Goal: Information Seeking & Learning: Learn about a topic

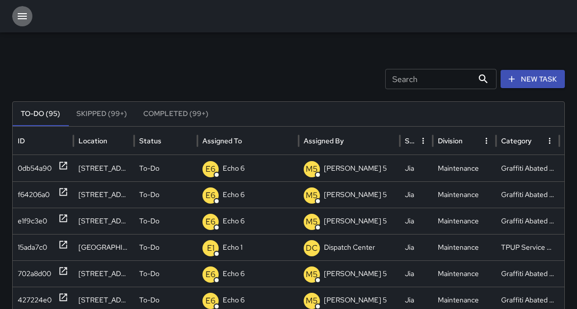
click at [28, 16] on button "button" at bounding box center [22, 16] width 20 height 20
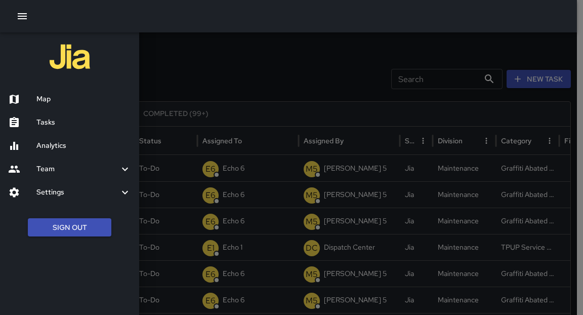
click at [247, 111] on div at bounding box center [291, 157] width 583 height 315
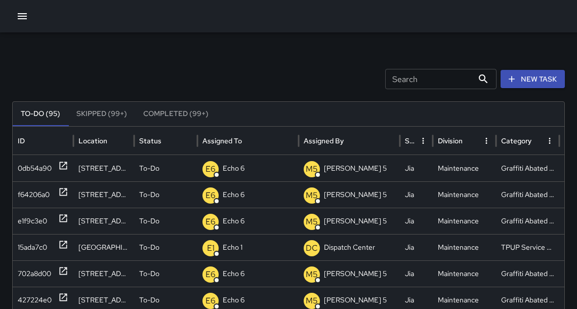
click at [20, 18] on icon "button" at bounding box center [22, 16] width 12 height 12
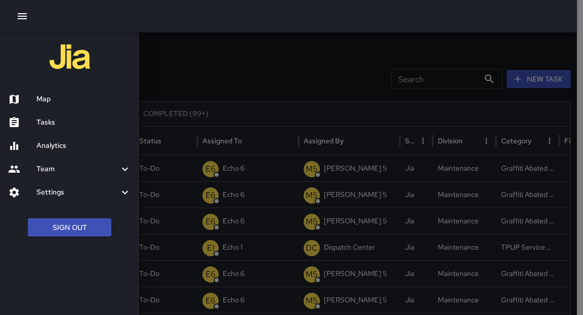
click at [66, 149] on h6 "Analytics" at bounding box center [83, 145] width 95 height 11
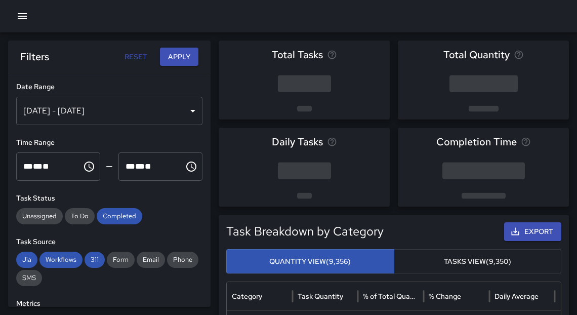
click at [166, 107] on div "[DATE] - [DATE]" at bounding box center [109, 111] width 186 height 28
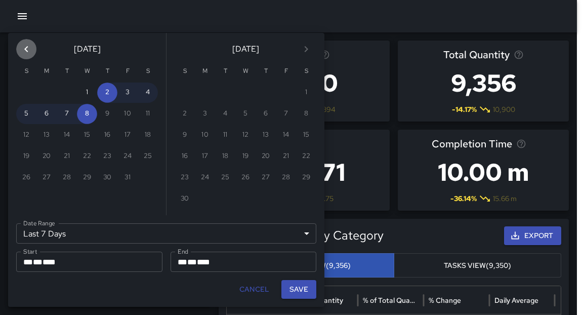
click at [30, 51] on icon "Previous month" at bounding box center [26, 49] width 12 height 12
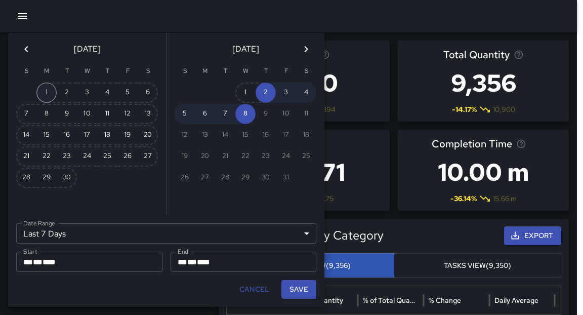
click at [48, 91] on button "1" at bounding box center [46, 92] width 20 height 20
type input "******"
type input "**********"
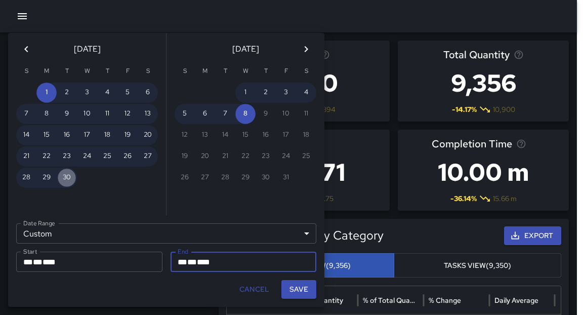
click at [71, 178] on button "30" at bounding box center [67, 177] width 20 height 20
type input "**********"
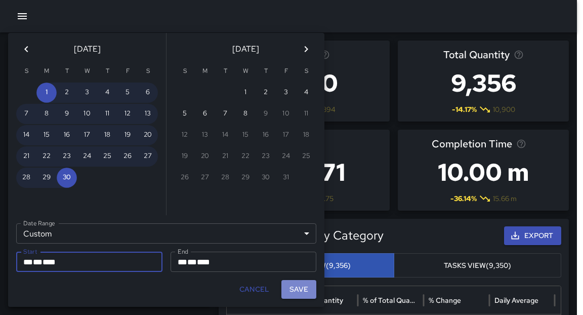
click at [301, 293] on button "Save" at bounding box center [298, 289] width 35 height 19
type input "**********"
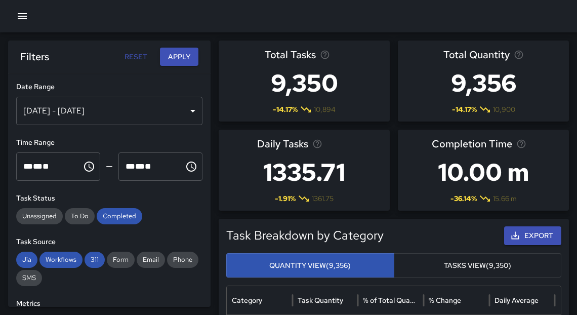
click at [177, 60] on button "Apply" at bounding box center [179, 57] width 38 height 19
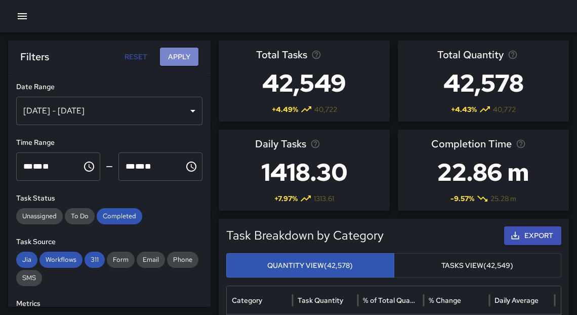
click at [175, 59] on button "Apply" at bounding box center [179, 57] width 38 height 19
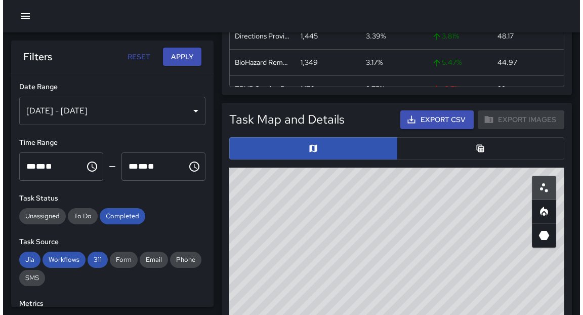
scroll to position [531, 0]
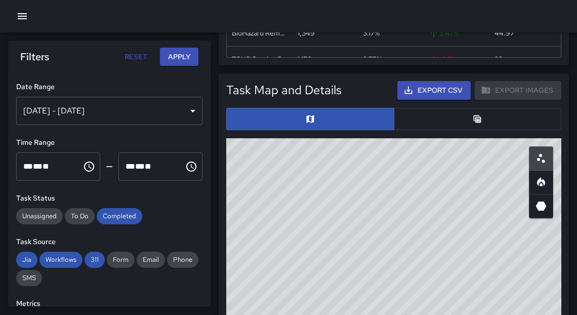
click at [422, 88] on button "Export CSV" at bounding box center [433, 90] width 73 height 19
click at [23, 14] on icon "button" at bounding box center [22, 16] width 12 height 12
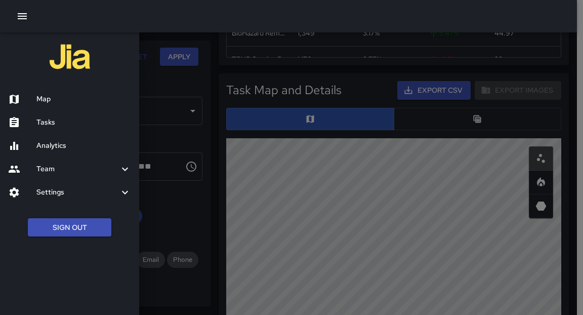
click at [49, 99] on h6 "Map" at bounding box center [83, 99] width 95 height 11
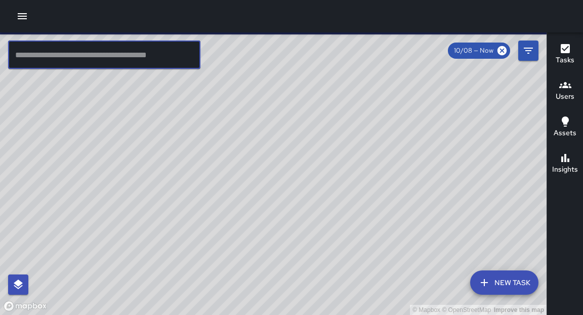
click at [112, 58] on input "text" at bounding box center [104, 54] width 192 height 28
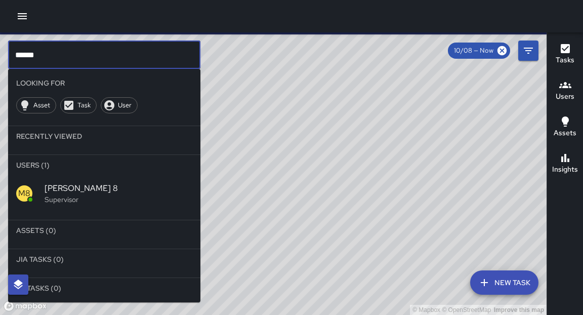
type input "******"
click at [47, 197] on p "Supervisor" at bounding box center [119, 199] width 148 height 10
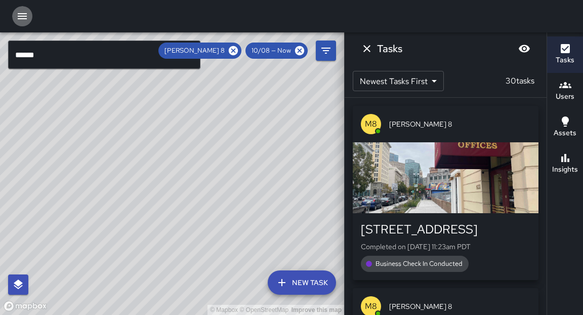
click at [22, 20] on icon "button" at bounding box center [22, 16] width 12 height 12
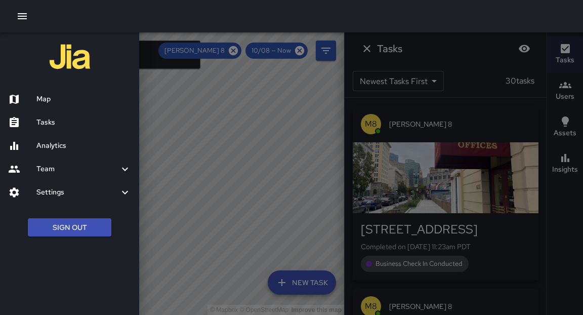
click at [39, 120] on h6 "Tasks" at bounding box center [83, 122] width 95 height 11
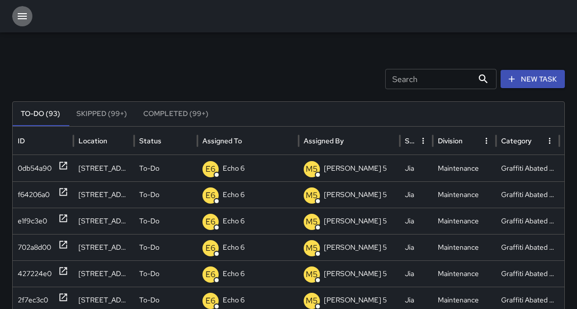
click at [17, 15] on icon "button" at bounding box center [22, 16] width 12 height 12
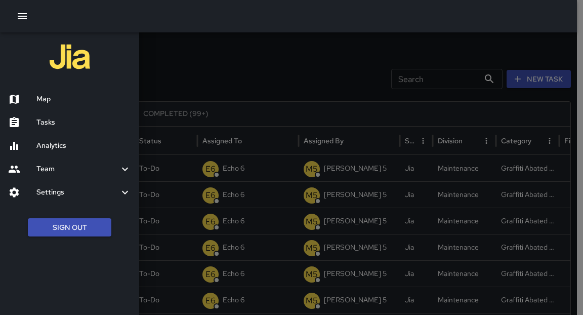
click at [47, 102] on h6 "Map" at bounding box center [83, 99] width 95 height 11
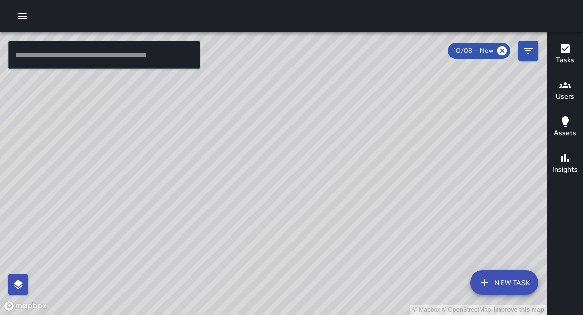
drag, startPoint x: 258, startPoint y: 179, endPoint x: 216, endPoint y: 153, distance: 49.7
click at [216, 153] on div "© Mapbox © OpenStreetMap Improve this map" at bounding box center [273, 173] width 547 height 282
click at [211, 308] on div "© Mapbox © OpenStreetMap Improve this map" at bounding box center [273, 173] width 547 height 282
click at [27, 18] on icon "button" at bounding box center [22, 16] width 12 height 12
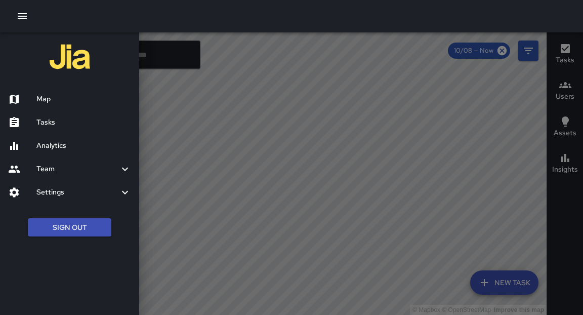
click at [51, 150] on h6 "Analytics" at bounding box center [83, 145] width 95 height 11
